Goal: Find specific page/section: Find specific page/section

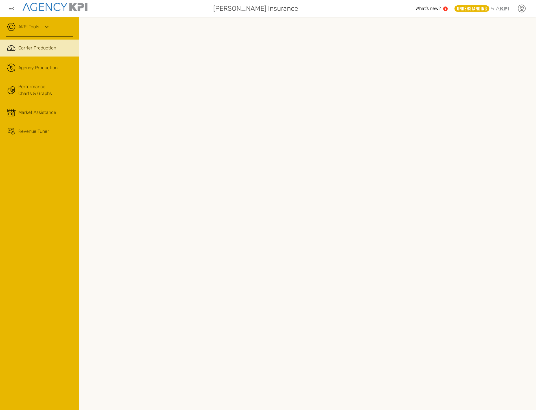
click at [521, 6] on icon at bounding box center [522, 8] width 8 height 8
click at [482, 58] on link "Log Out" at bounding box center [481, 58] width 14 height 5
click at [23, 34] on div "AKPI Tools" at bounding box center [40, 30] width 68 height 14
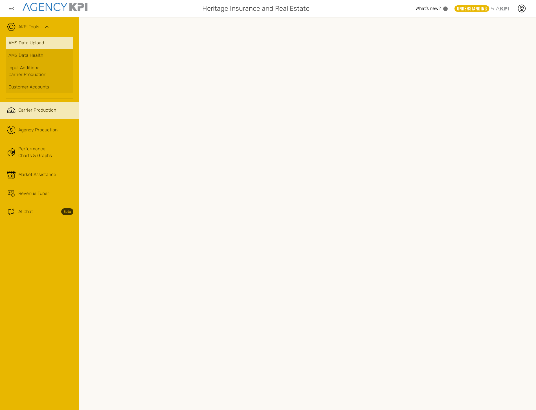
click at [23, 39] on link "AMS Data Upload" at bounding box center [40, 43] width 68 height 12
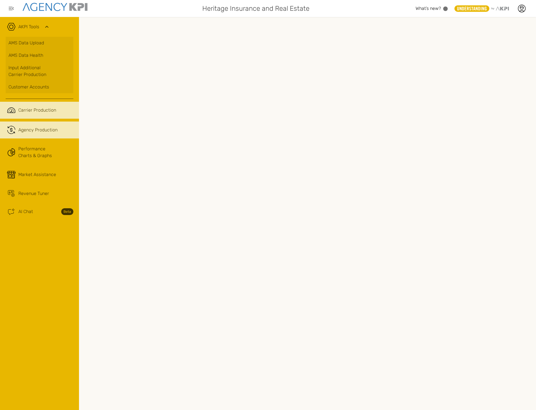
click at [34, 125] on link ".cls-1{fill:none;stroke:#221f20;stroke-linecap:round;stroke-linejoin:round;stro…" at bounding box center [39, 129] width 79 height 17
